Goal: Find specific page/section: Find specific page/section

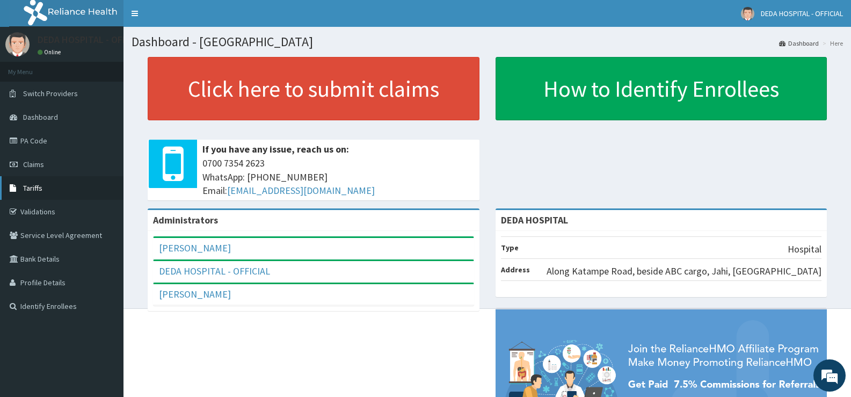
click at [35, 189] on span "Tariffs" at bounding box center [32, 188] width 19 height 10
click at [39, 137] on link "PA Code" at bounding box center [62, 141] width 124 height 24
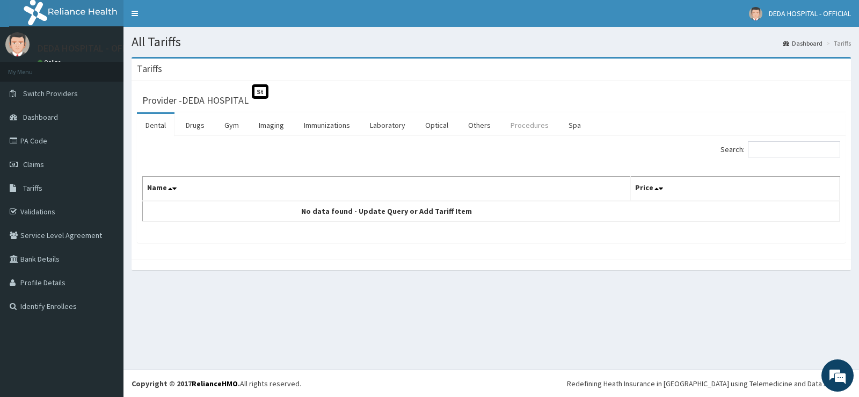
click at [525, 129] on link "Procedures" at bounding box center [529, 125] width 55 height 23
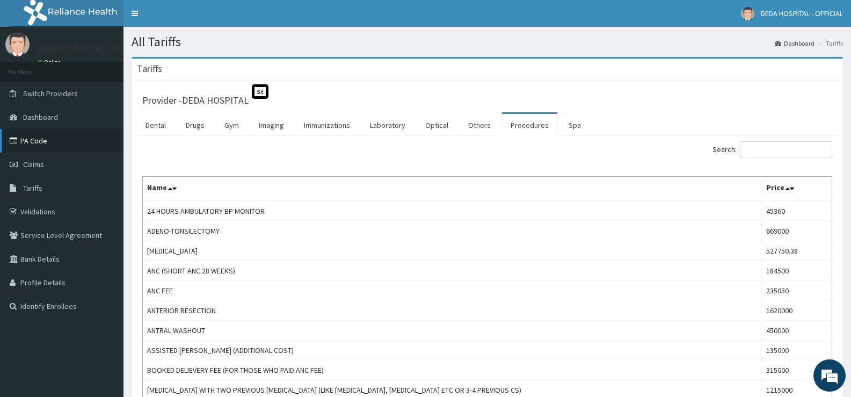
click at [47, 141] on link "PA Code" at bounding box center [62, 141] width 124 height 24
